Goal: Transaction & Acquisition: Book appointment/travel/reservation

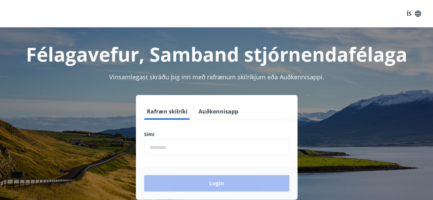
click at [151, 154] on input "phone" at bounding box center [216, 147] width 145 height 17
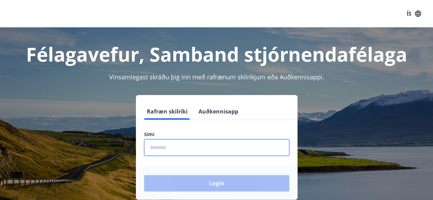
type input "********"
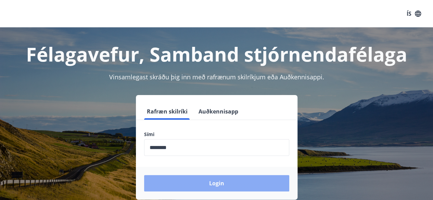
click at [218, 182] on button "Login" at bounding box center [216, 183] width 145 height 16
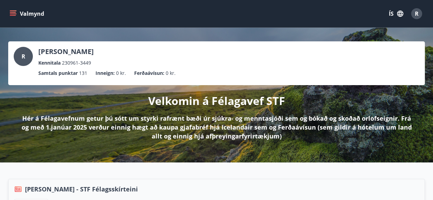
click at [13, 13] on icon "menu" at bounding box center [13, 12] width 6 height 1
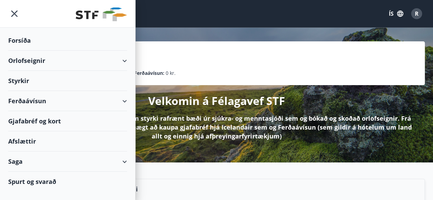
click at [125, 59] on div "Orlofseignir" at bounding box center [67, 61] width 119 height 20
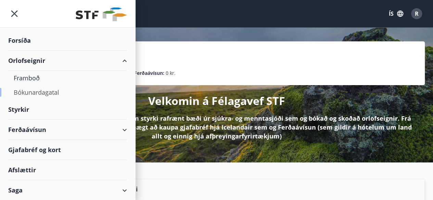
click at [50, 93] on div "Bókunardagatal" at bounding box center [68, 92] width 108 height 14
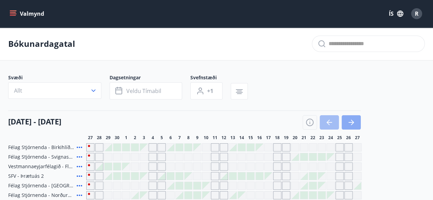
click at [352, 120] on icon "button" at bounding box center [351, 122] width 8 height 8
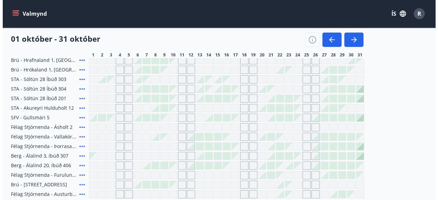
scroll to position [211, 0]
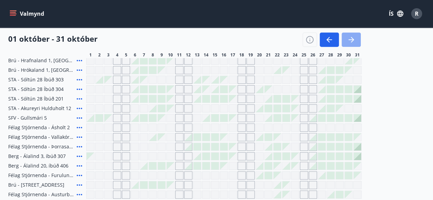
click at [350, 38] on icon "button" at bounding box center [351, 40] width 8 height 8
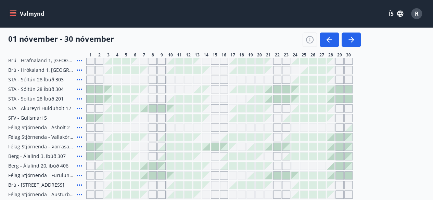
click at [252, 164] on div at bounding box center [251, 166] width 8 height 8
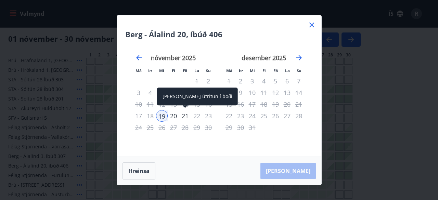
click at [186, 115] on div "21" at bounding box center [185, 116] width 12 height 12
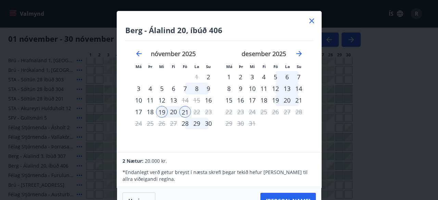
drag, startPoint x: 249, startPoint y: 15, endPoint x: 250, endPoint y: 10, distance: 5.9
click at [250, 10] on div "Berg - Álalind 20, íbúð 406 Má Þr Mi Fi Fö La Su Má Þr Mi Fi Fö La Su október 2…" at bounding box center [219, 100] width 438 height 200
click at [300, 194] on button "Taka Frá" at bounding box center [287, 201] width 55 height 16
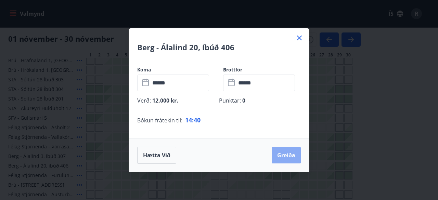
click at [285, 154] on button "Greiða" at bounding box center [286, 155] width 29 height 16
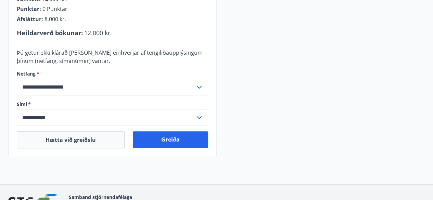
scroll to position [249, 0]
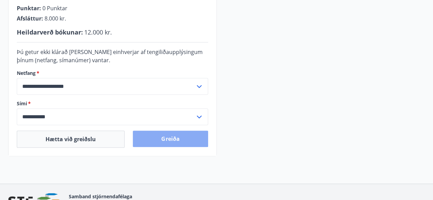
click at [173, 138] on button "Greiða" at bounding box center [170, 139] width 75 height 16
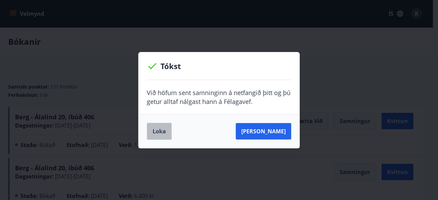
click at [161, 129] on button "Loka" at bounding box center [159, 131] width 25 height 17
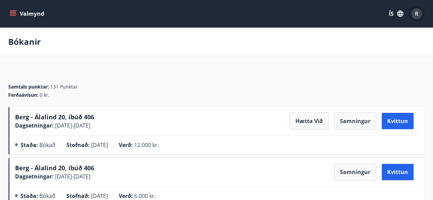
click at [417, 13] on span "R" at bounding box center [416, 14] width 4 height 8
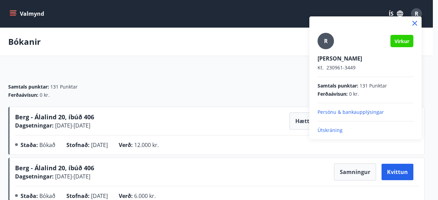
click at [334, 129] on p "Útskráning" at bounding box center [365, 130] width 96 height 7
